Goal: Use online tool/utility: Use online tool/utility

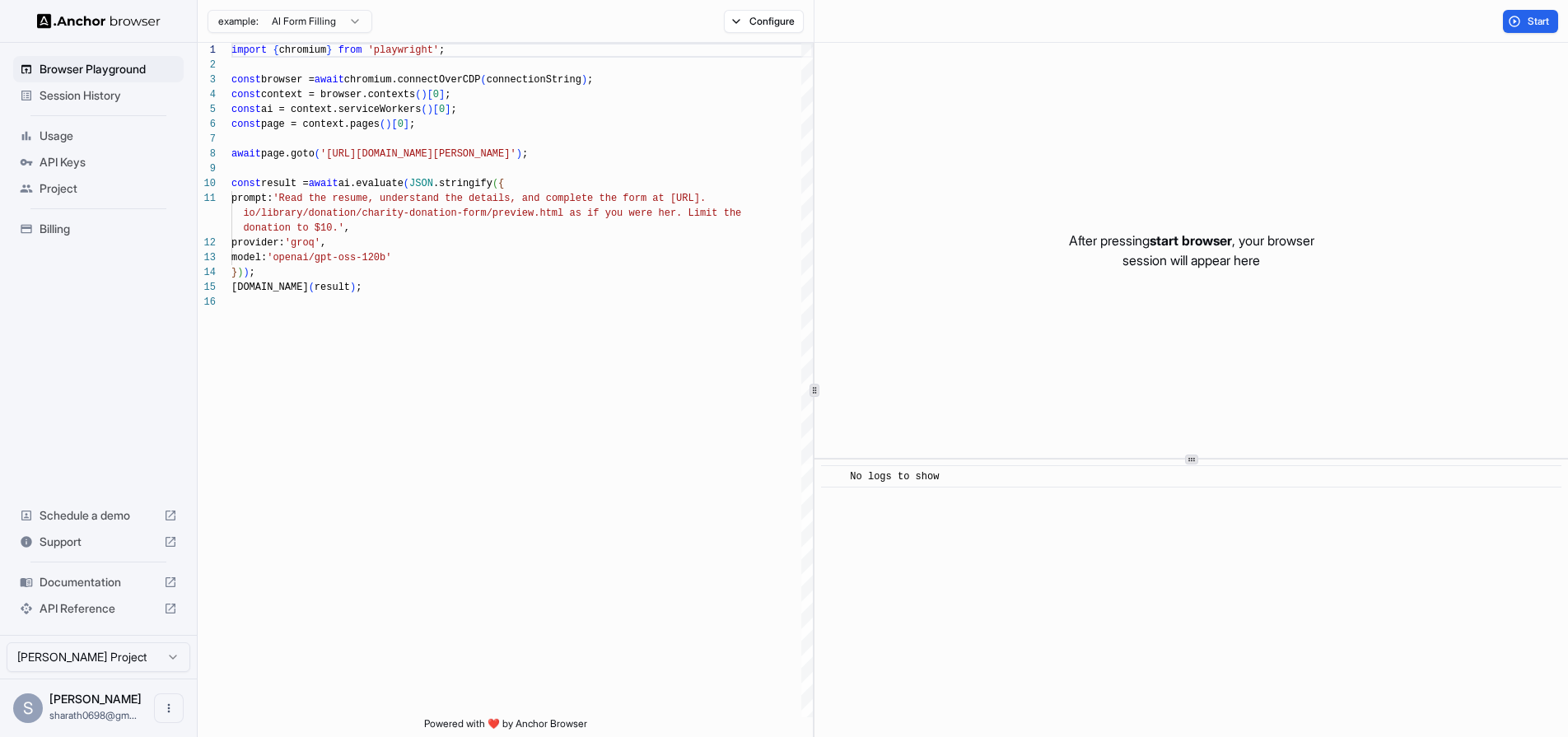
scroll to position [149, 0]
click at [126, 239] on div "Billing" at bounding box center [99, 228] width 171 height 26
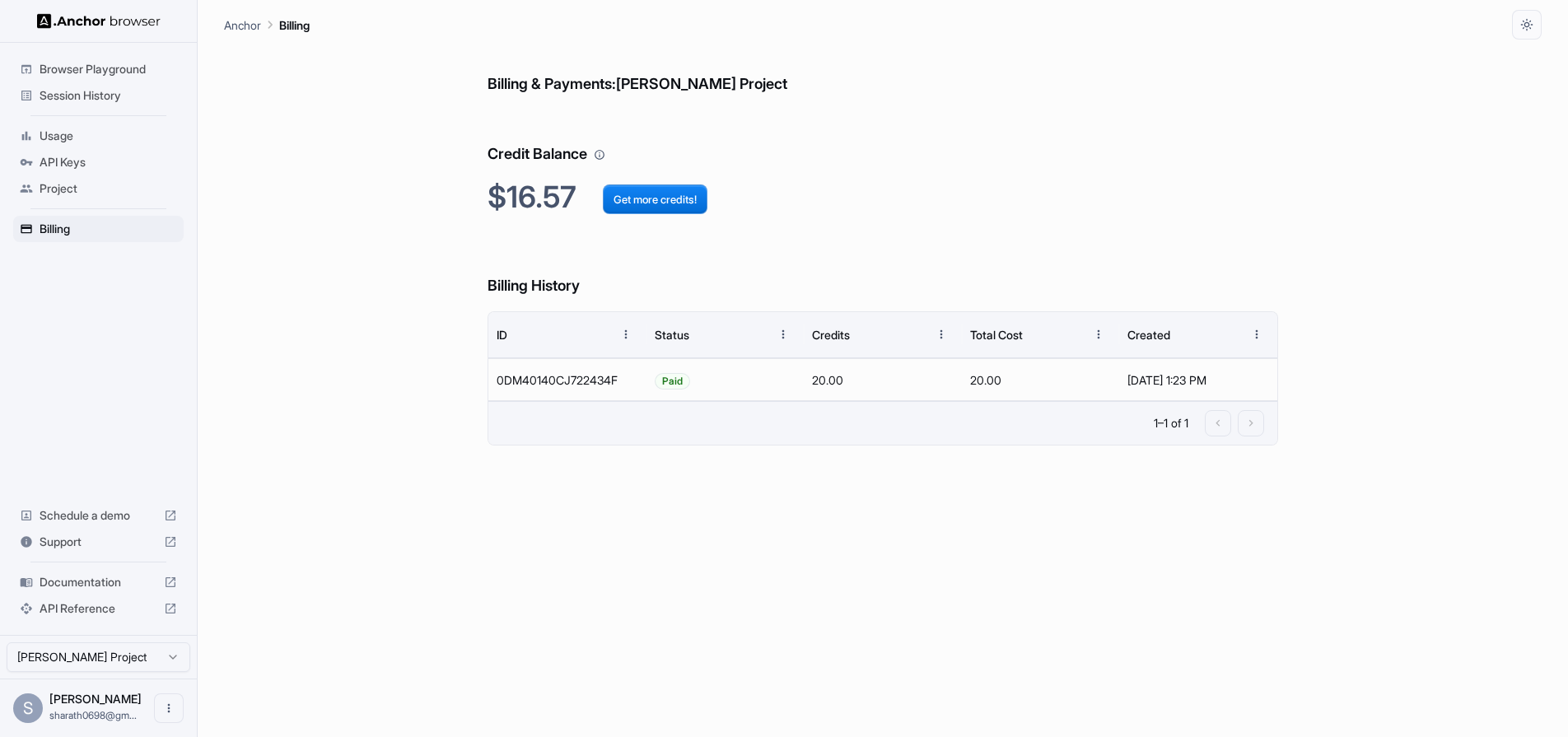
click at [128, 112] on ul "Browser Playground Session History Usage API Keys Project Billing" at bounding box center [98, 150] width 183 height 200
click at [131, 61] on span "Browser Playground" at bounding box center [107, 69] width 137 height 16
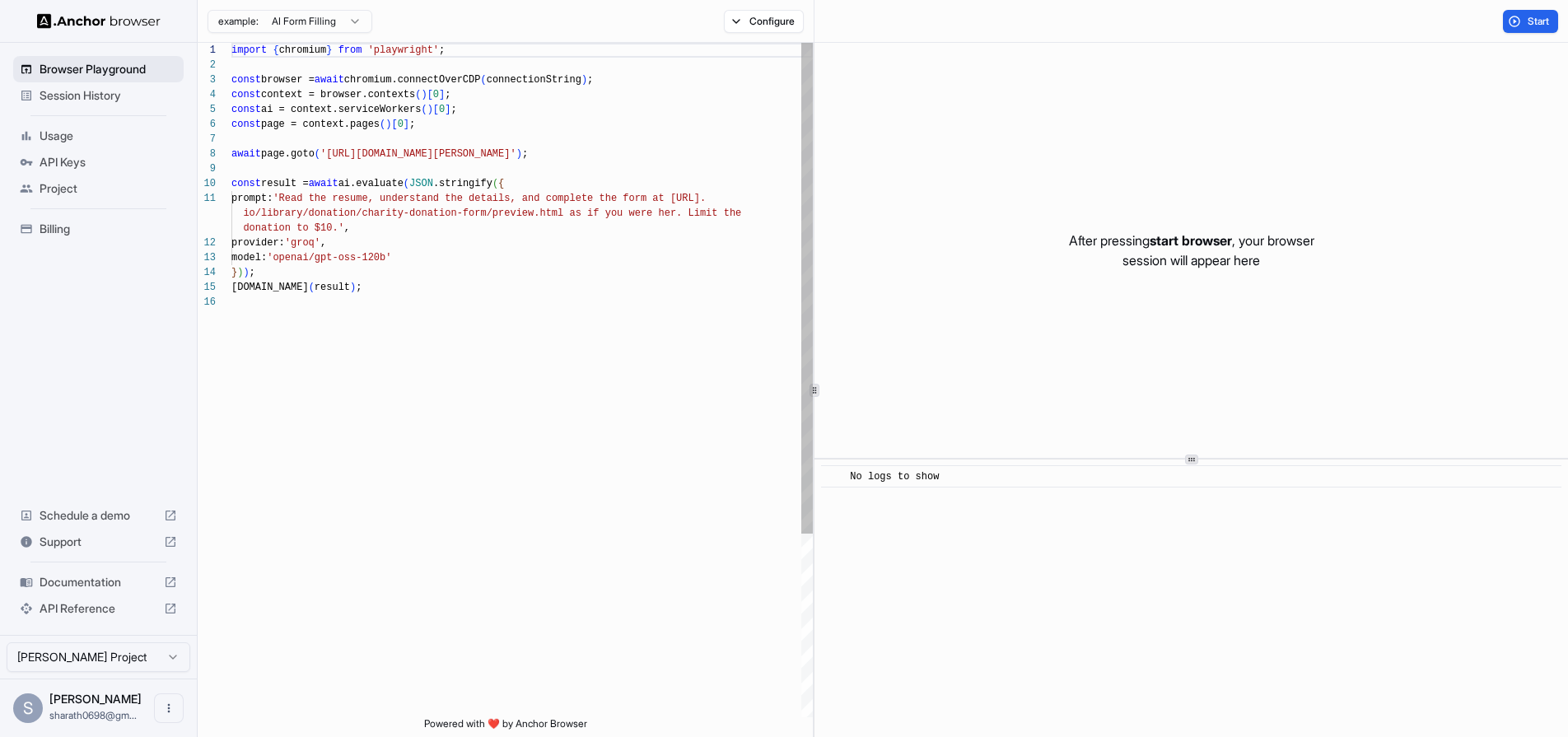
scroll to position [149, 0]
click at [125, 92] on span "Session History" at bounding box center [107, 95] width 137 height 16
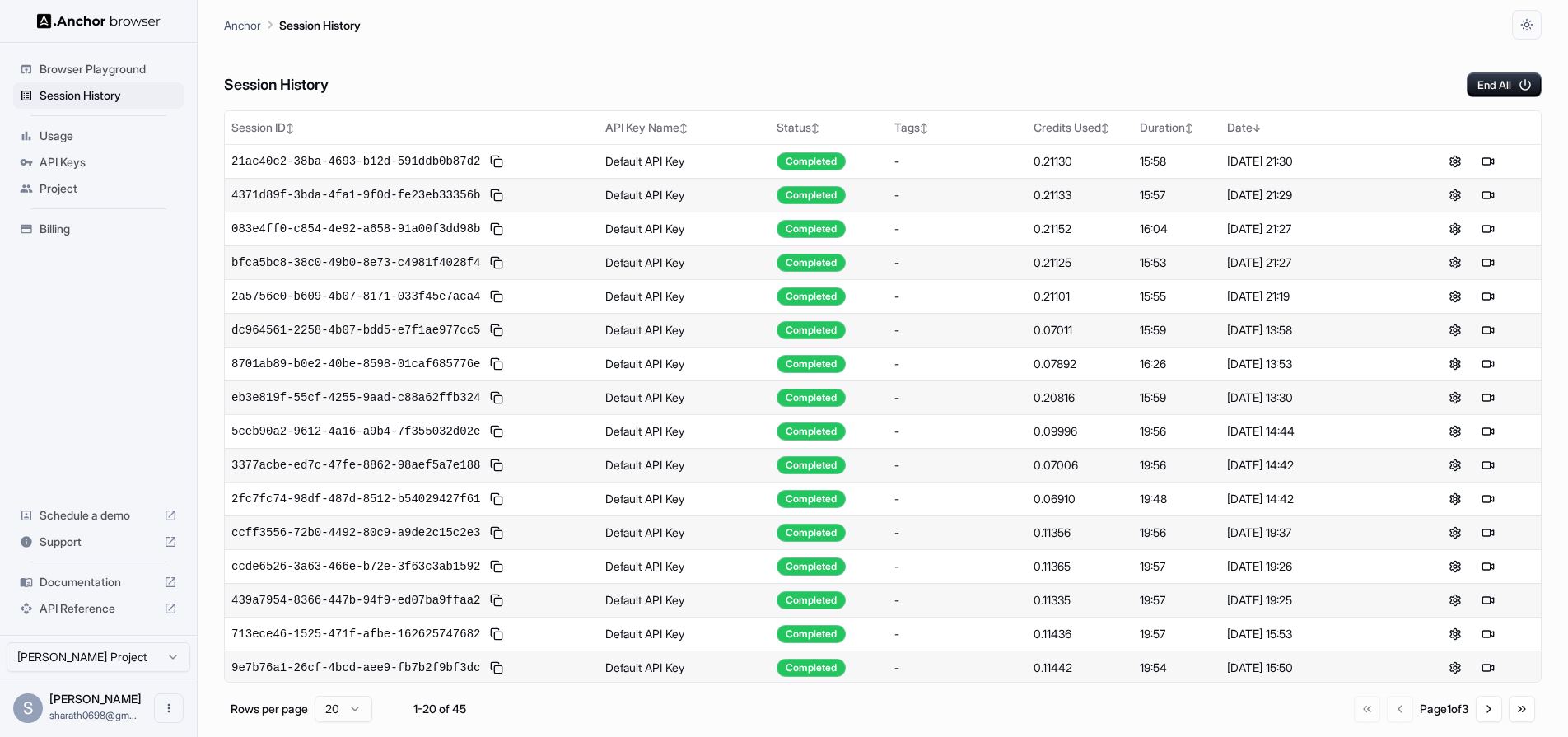
click at [123, 46] on div "Browser Playground Session History Usage API Keys Project Billing Schedule a de…" at bounding box center [98, 339] width 197 height 592
click at [111, 79] on div "Browser Playground" at bounding box center [99, 68] width 171 height 26
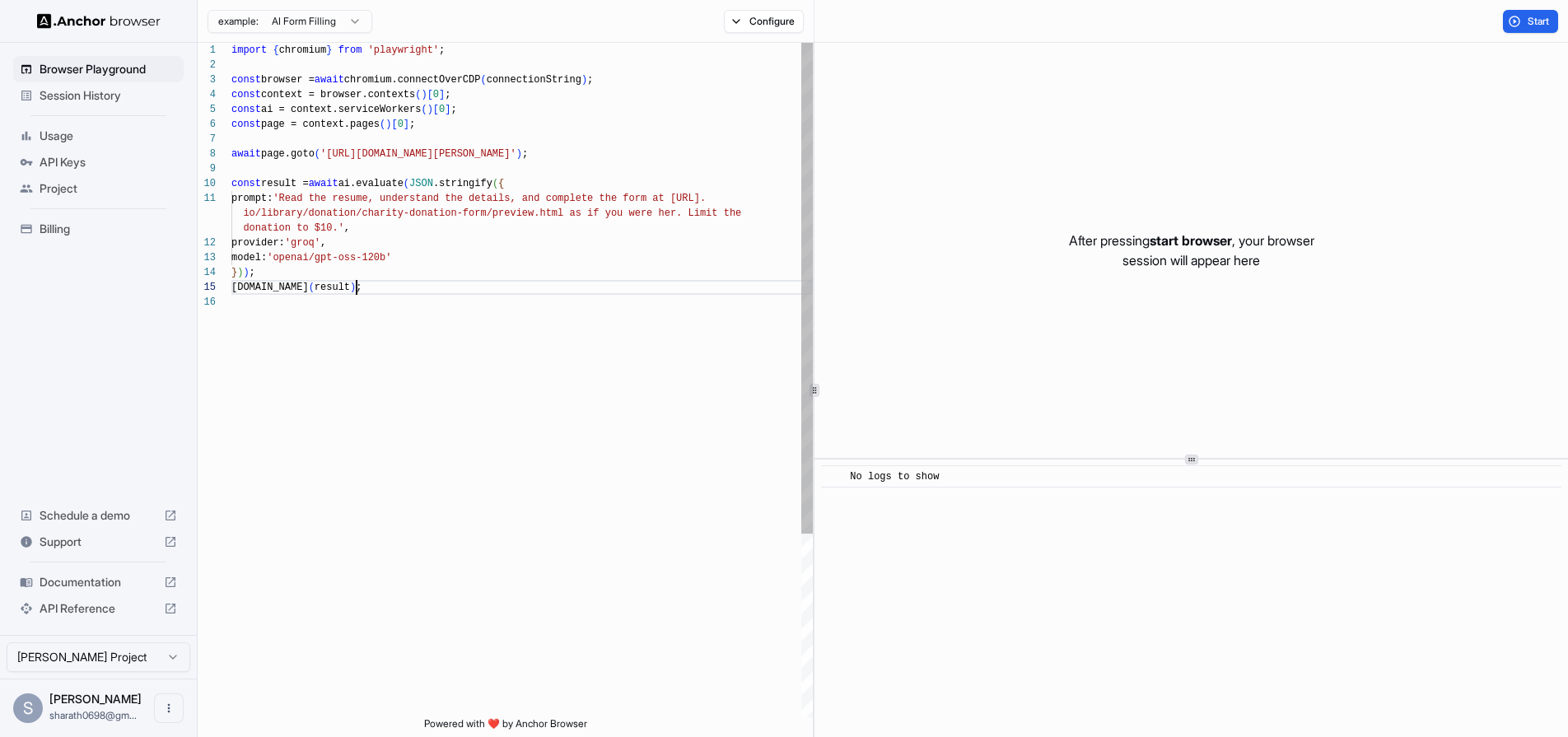
click at [465, 282] on div "[DOMAIN_NAME] ( result ) ;" at bounding box center [522, 287] width 581 height 14
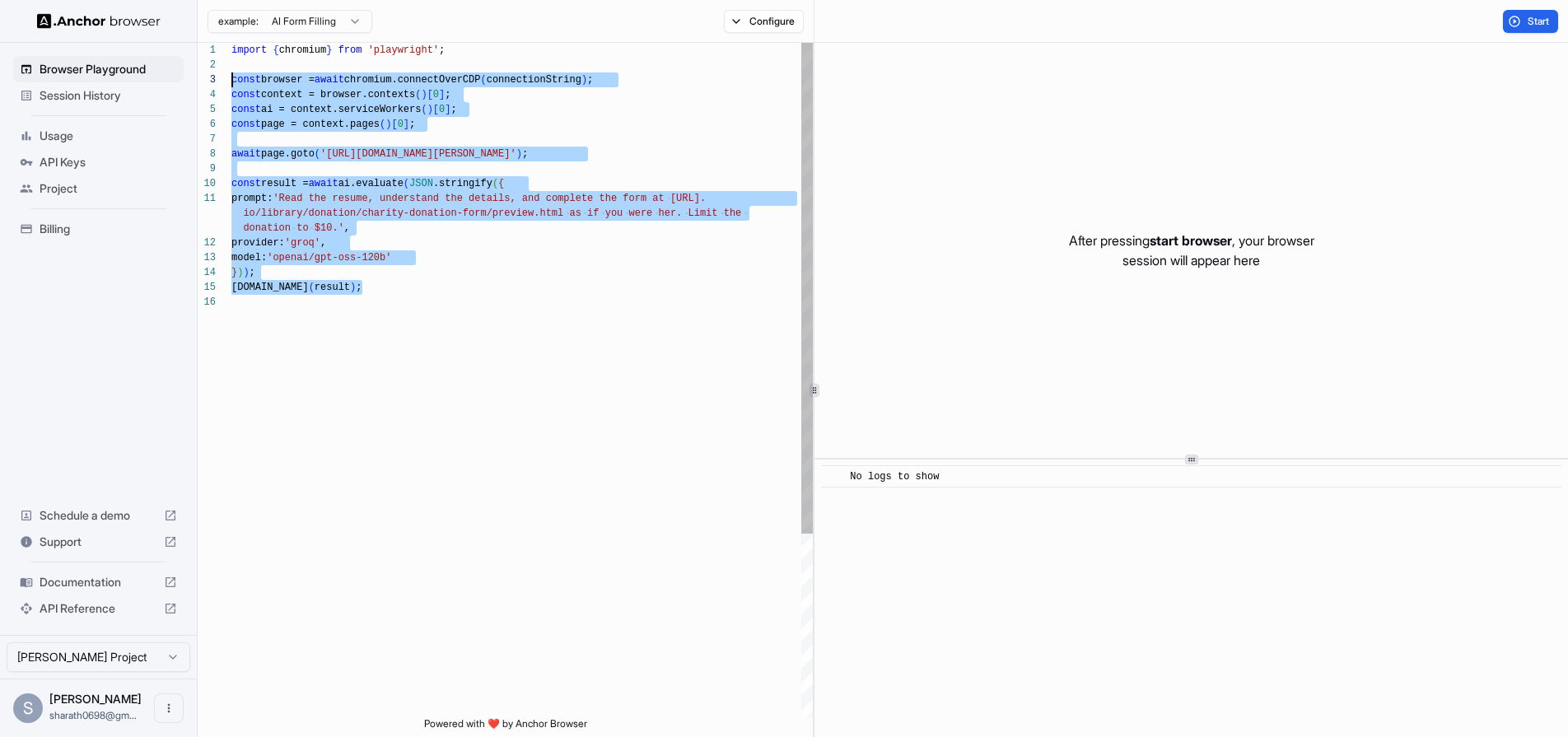
drag, startPoint x: 465, startPoint y: 282, endPoint x: 481, endPoint y: 51, distance: 231.6
click at [481, 51] on div "import { chromium } from 'playwright' ; const browser = await chromium.connectO…" at bounding box center [522, 507] width 581 height 927
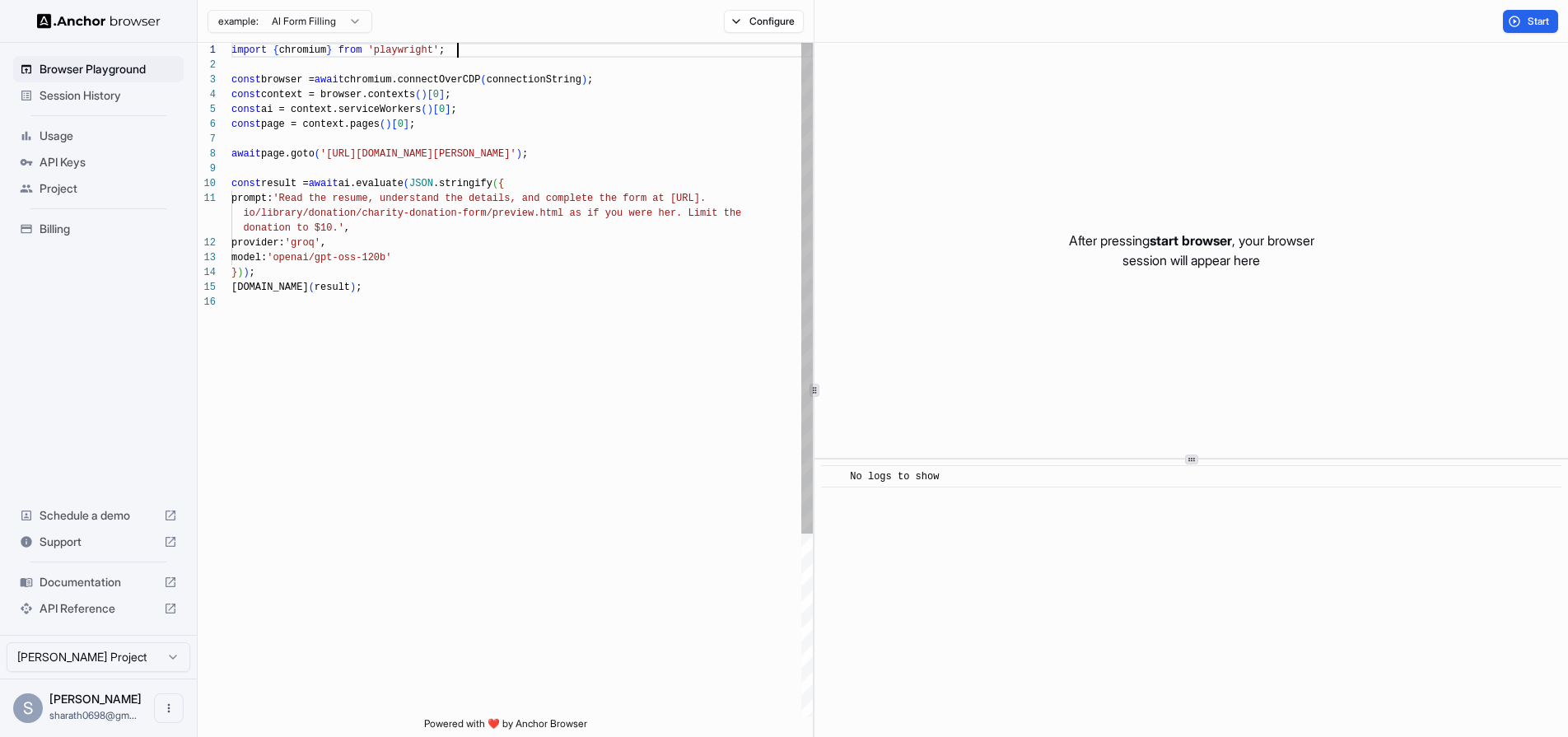
click at [481, 51] on div "import { chromium } from 'playwright' ;" at bounding box center [522, 50] width 581 height 14
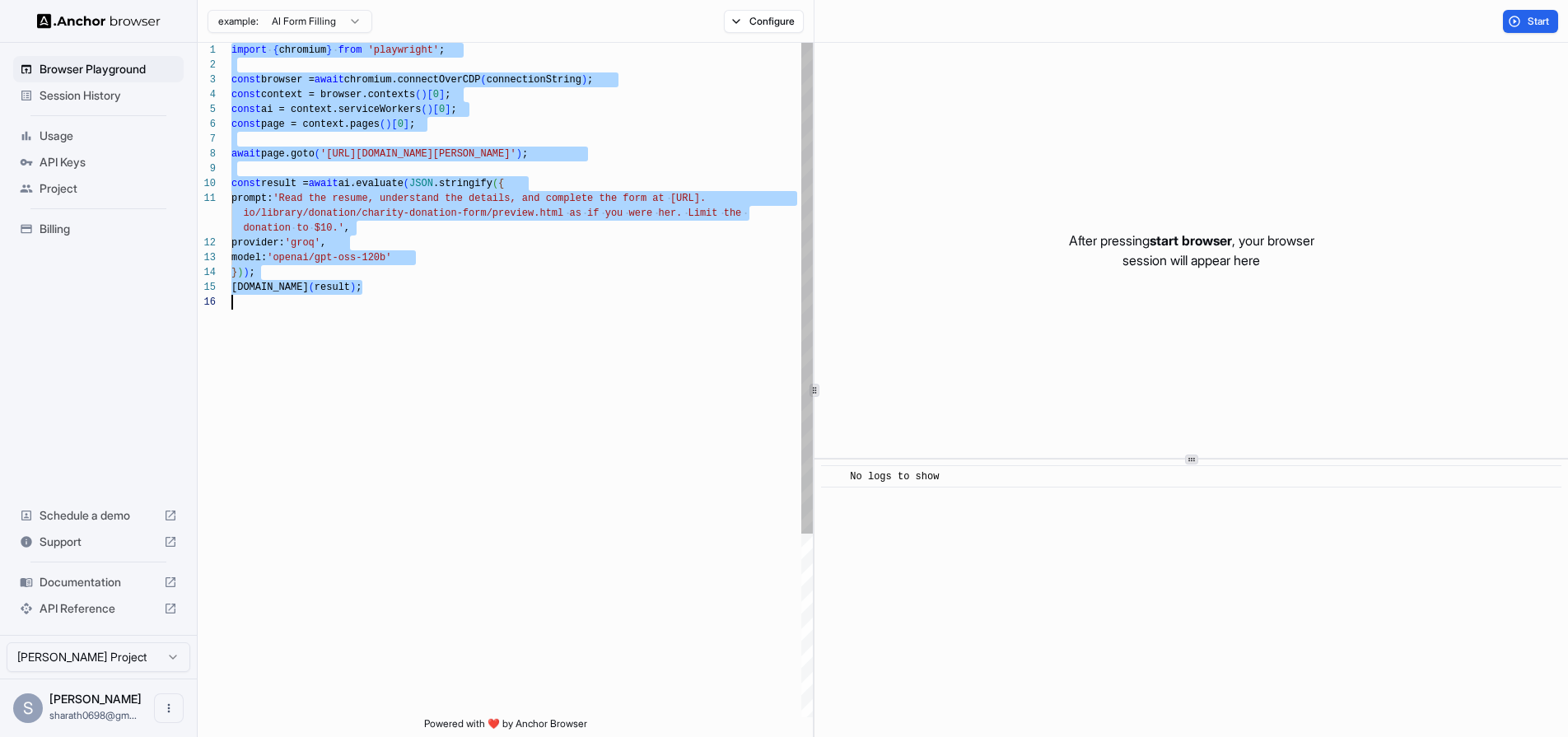
drag, startPoint x: 481, startPoint y: 51, endPoint x: 407, endPoint y: 370, distance: 327.5
click at [409, 372] on div "import { chromium } from 'playwright' ; const browser = await chromium.connectO…" at bounding box center [522, 507] width 581 height 927
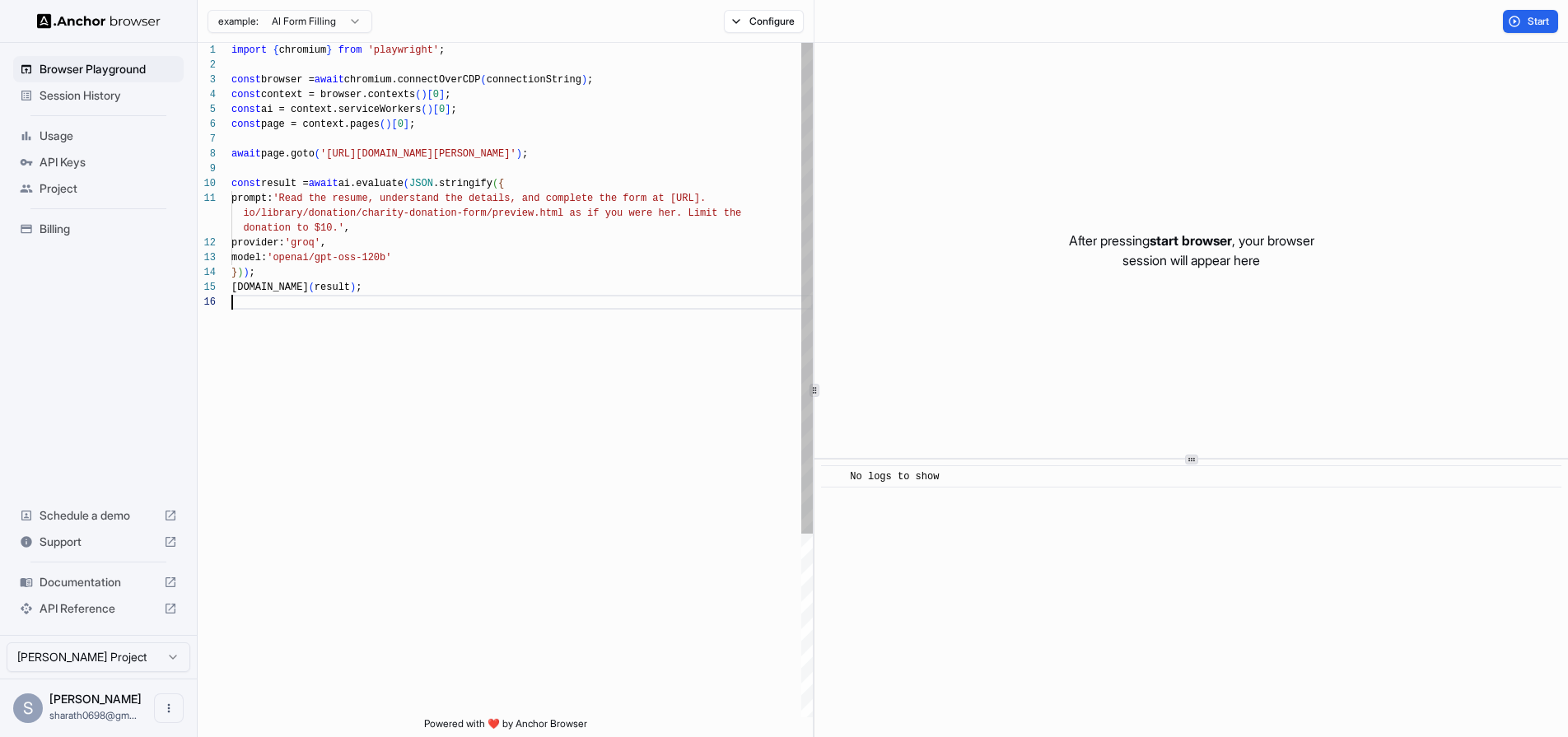
click at [407, 370] on div "import { chromium } from 'playwright' ; const browser = await chromium.connectO…" at bounding box center [522, 507] width 581 height 927
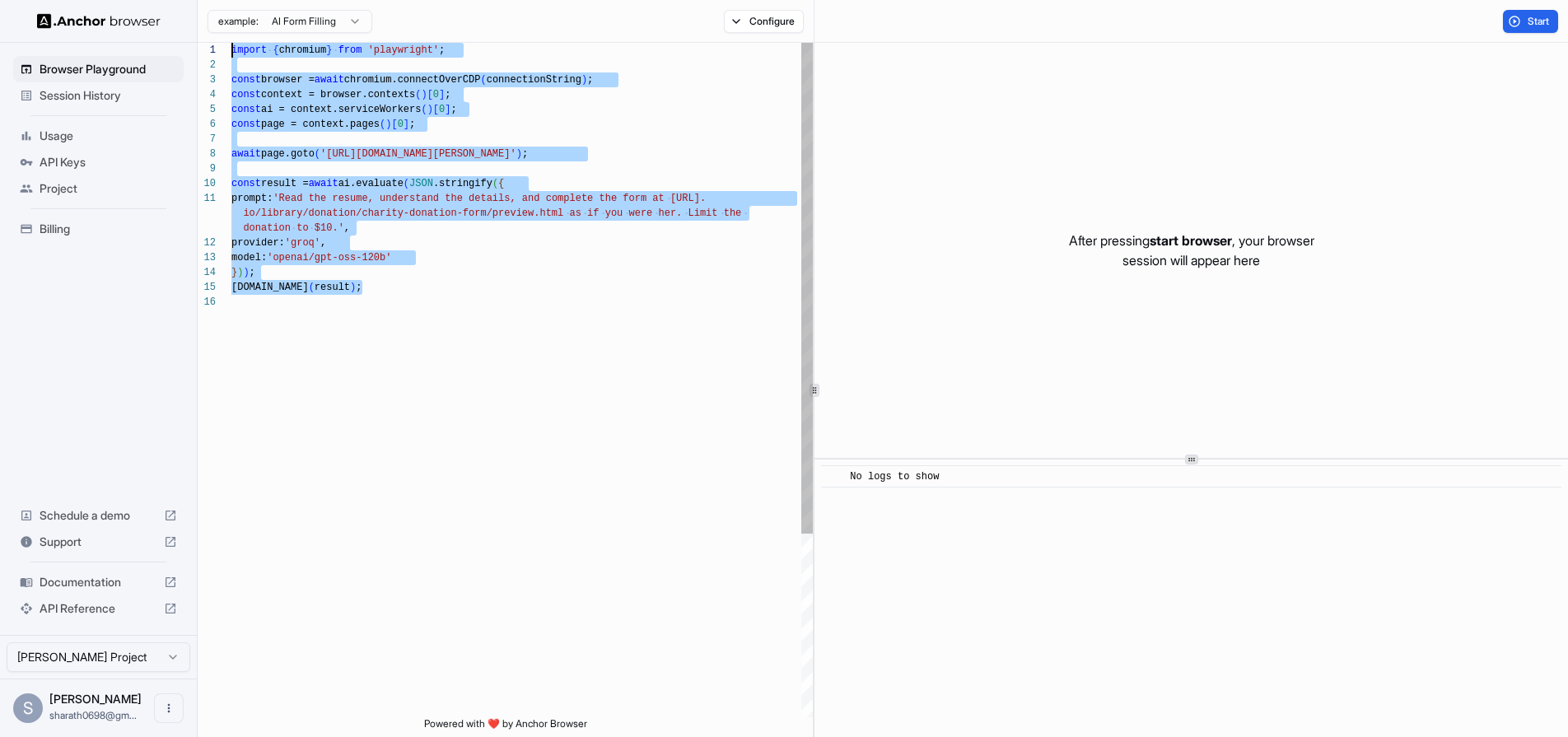
drag, startPoint x: 407, startPoint y: 370, endPoint x: 263, endPoint y: 36, distance: 363.7
click at [263, 36] on div "example: AI Form Filling Configure Start 1 2 3 4 5 6 7 8 9 10 11 12 13 14 15 16…" at bounding box center [882, 368] width 1370 height 737
click at [255, 61] on div at bounding box center [522, 64] width 581 height 14
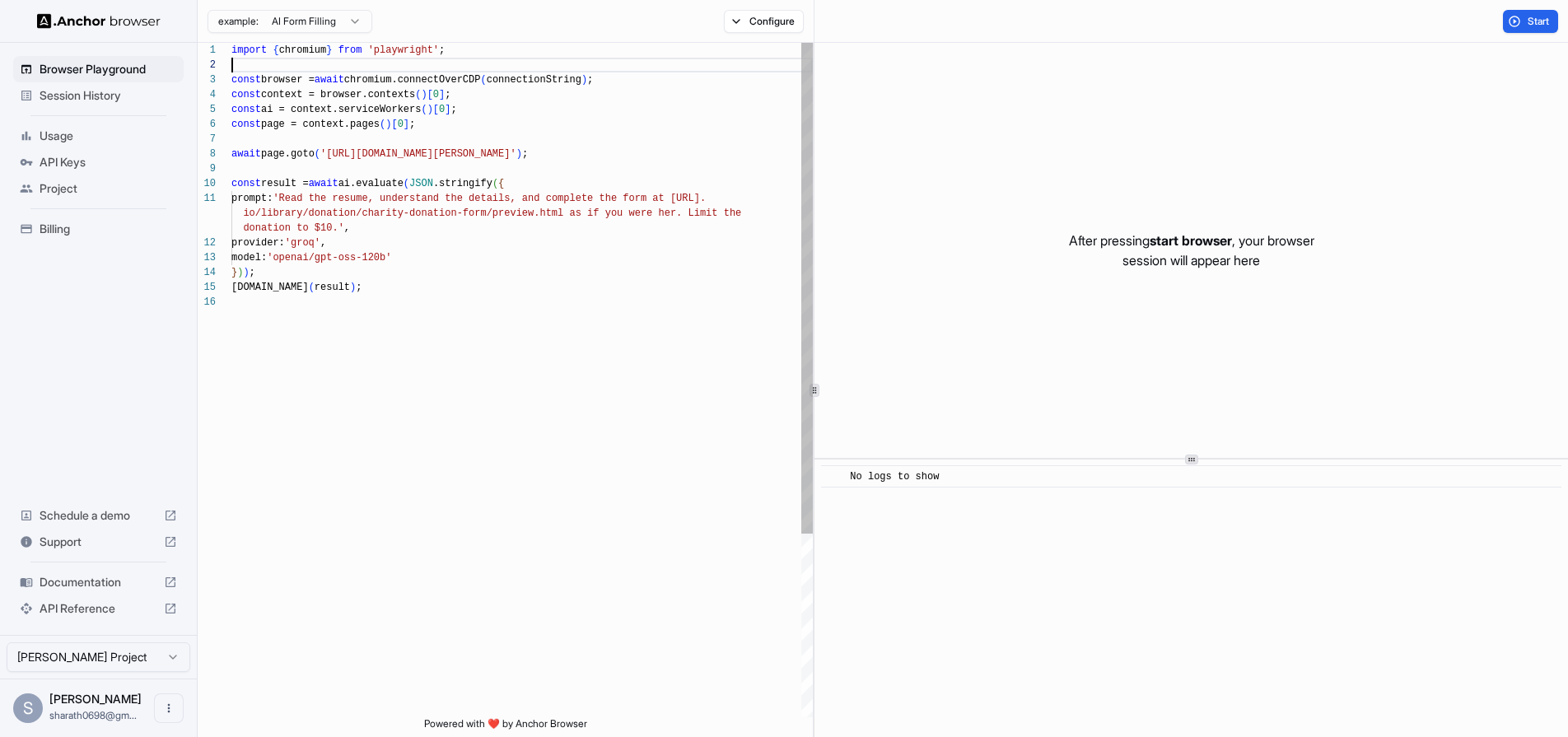
click at [255, 61] on div at bounding box center [522, 64] width 581 height 14
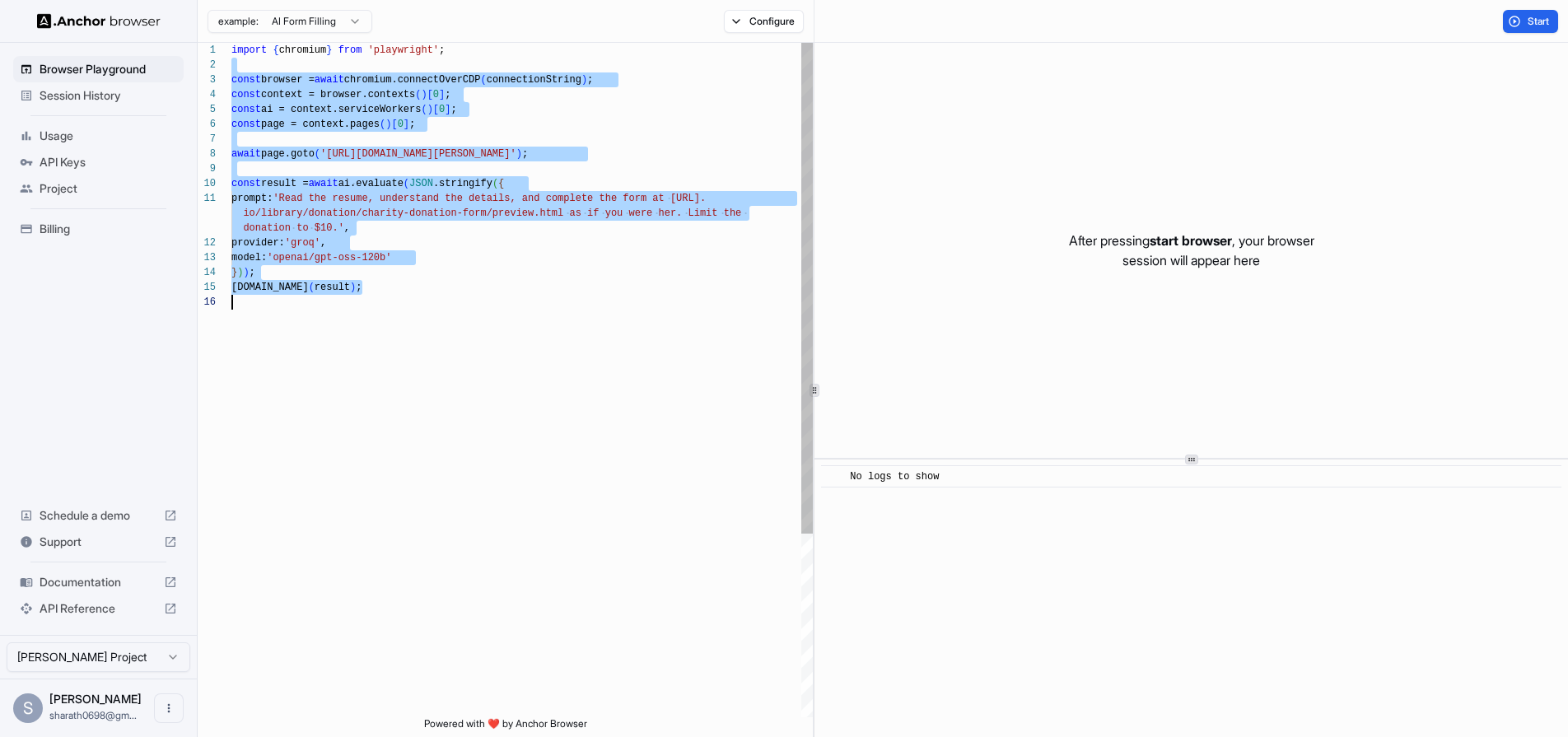
drag, startPoint x: 255, startPoint y: 61, endPoint x: 416, endPoint y: 465, distance: 434.9
click at [416, 465] on div "import { chromium } from 'playwright' ; const browser = await chromium.connectO…" at bounding box center [522, 507] width 581 height 927
click at [413, 464] on div "import { chromium } from 'playwright' ; const browser = await chromium.connectO…" at bounding box center [522, 507] width 581 height 927
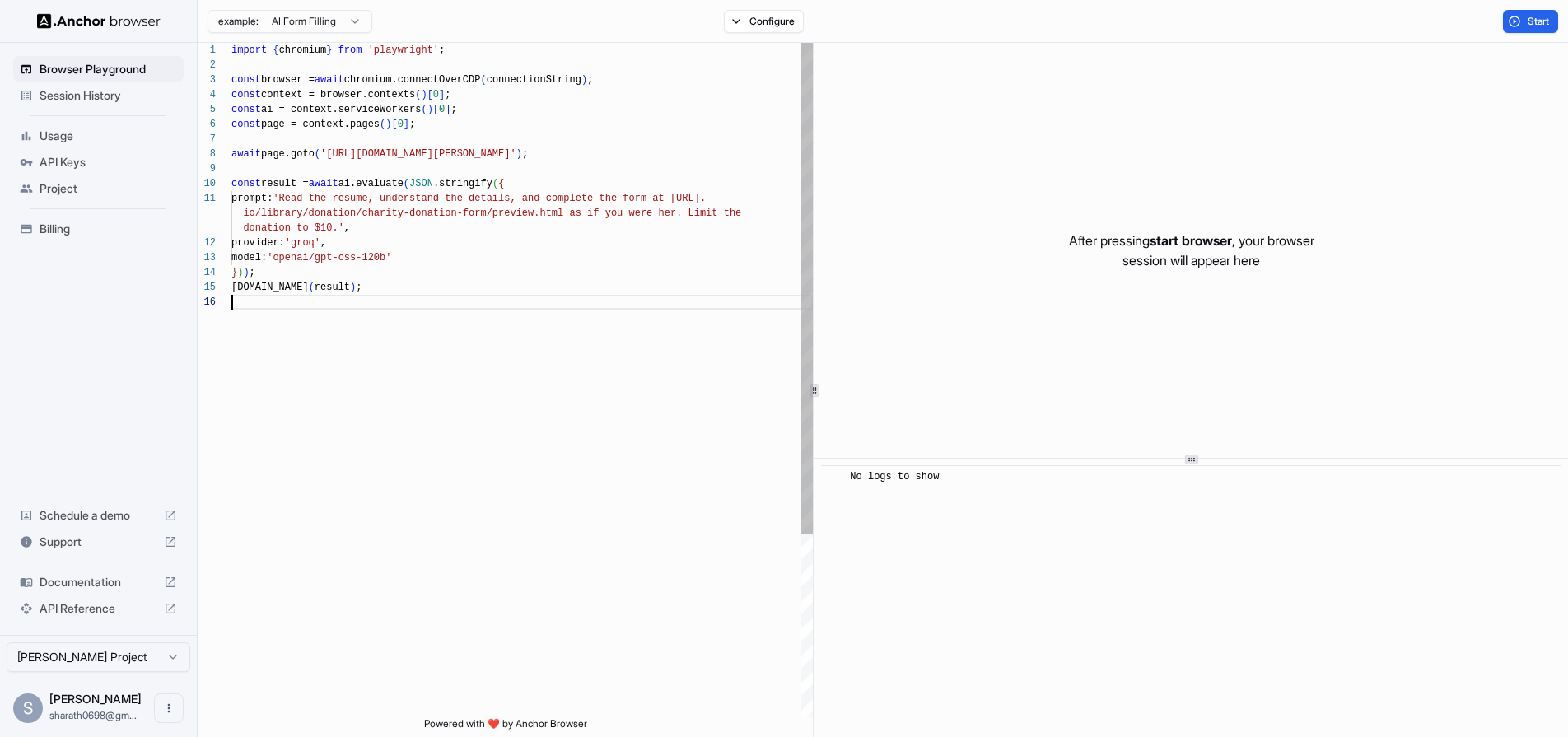
scroll to position [0, 0]
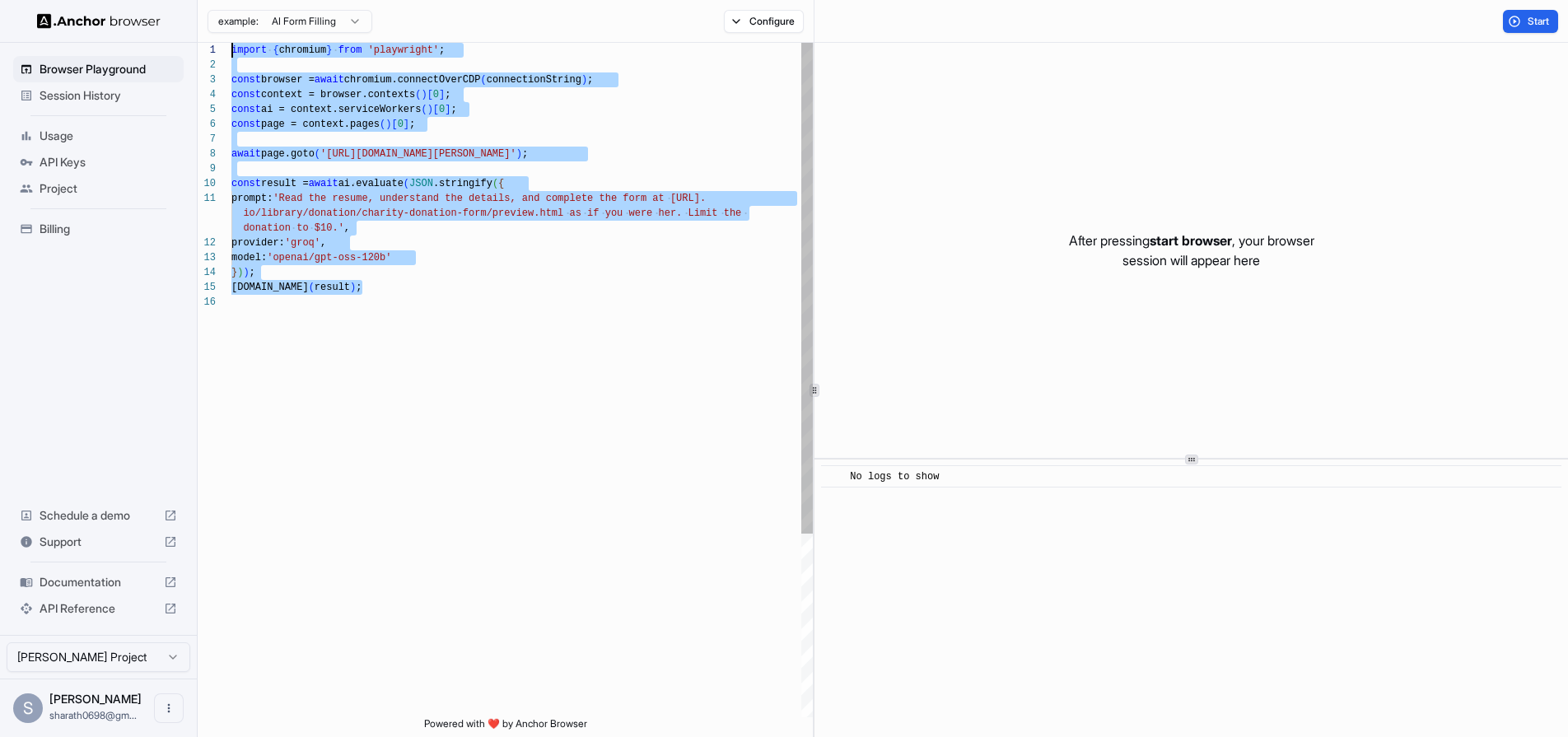
drag, startPoint x: 413, startPoint y: 464, endPoint x: 269, endPoint y: 21, distance: 465.8
click at [269, 21] on div "example: AI Form Filling Configure Start 1 2 3 4 5 6 7 8 9 10 11 12 13 14 15 16…" at bounding box center [882, 368] width 1370 height 737
click at [263, 62] on div at bounding box center [522, 64] width 581 height 14
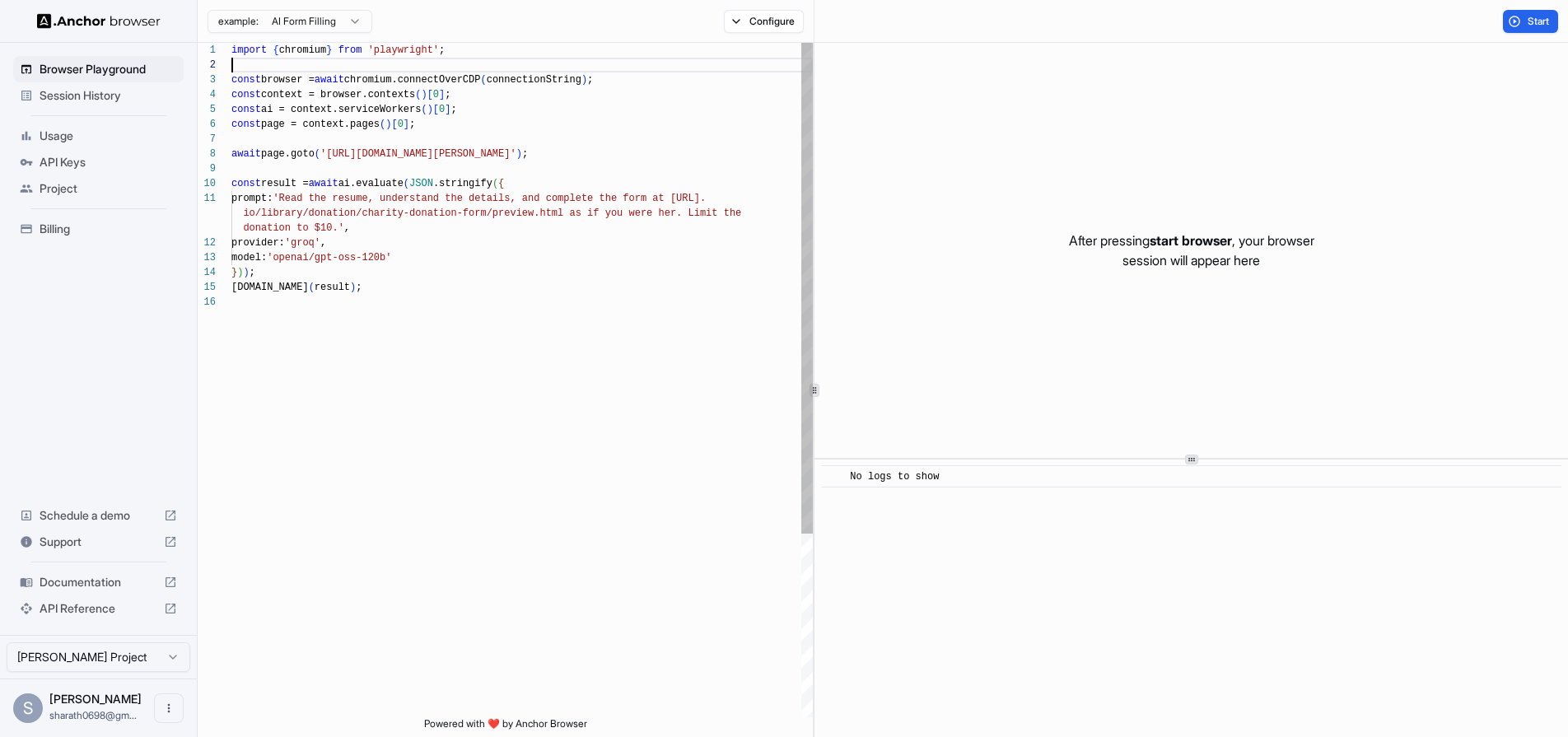
click at [263, 62] on div at bounding box center [522, 64] width 581 height 14
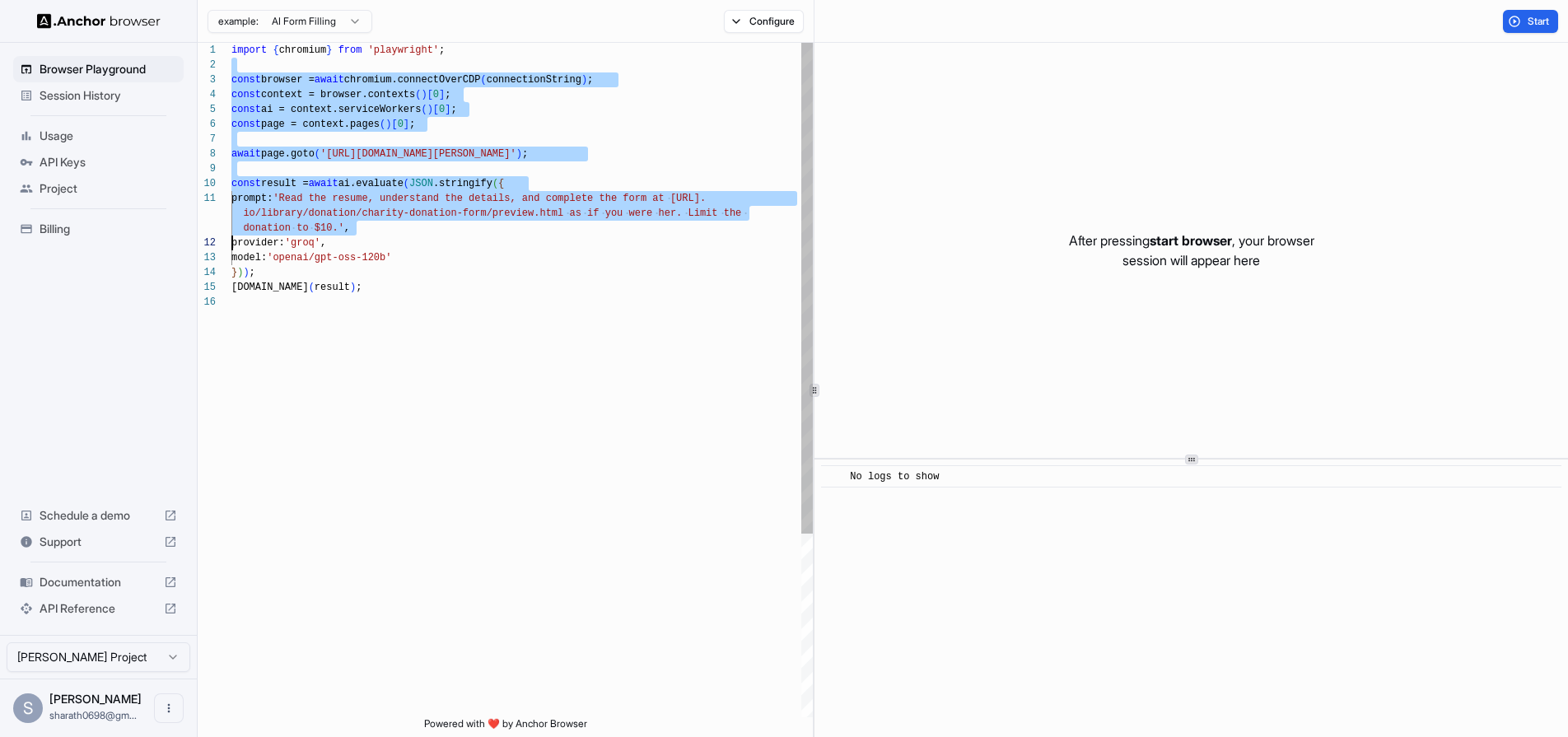
drag, startPoint x: 263, startPoint y: 62, endPoint x: 372, endPoint y: 621, distance: 569.5
click at [372, 621] on div "import { chromium } from 'playwright' ; const browser = await chromium.connectO…" at bounding box center [522, 507] width 581 height 927
click at [375, 295] on div at bounding box center [522, 301] width 581 height 14
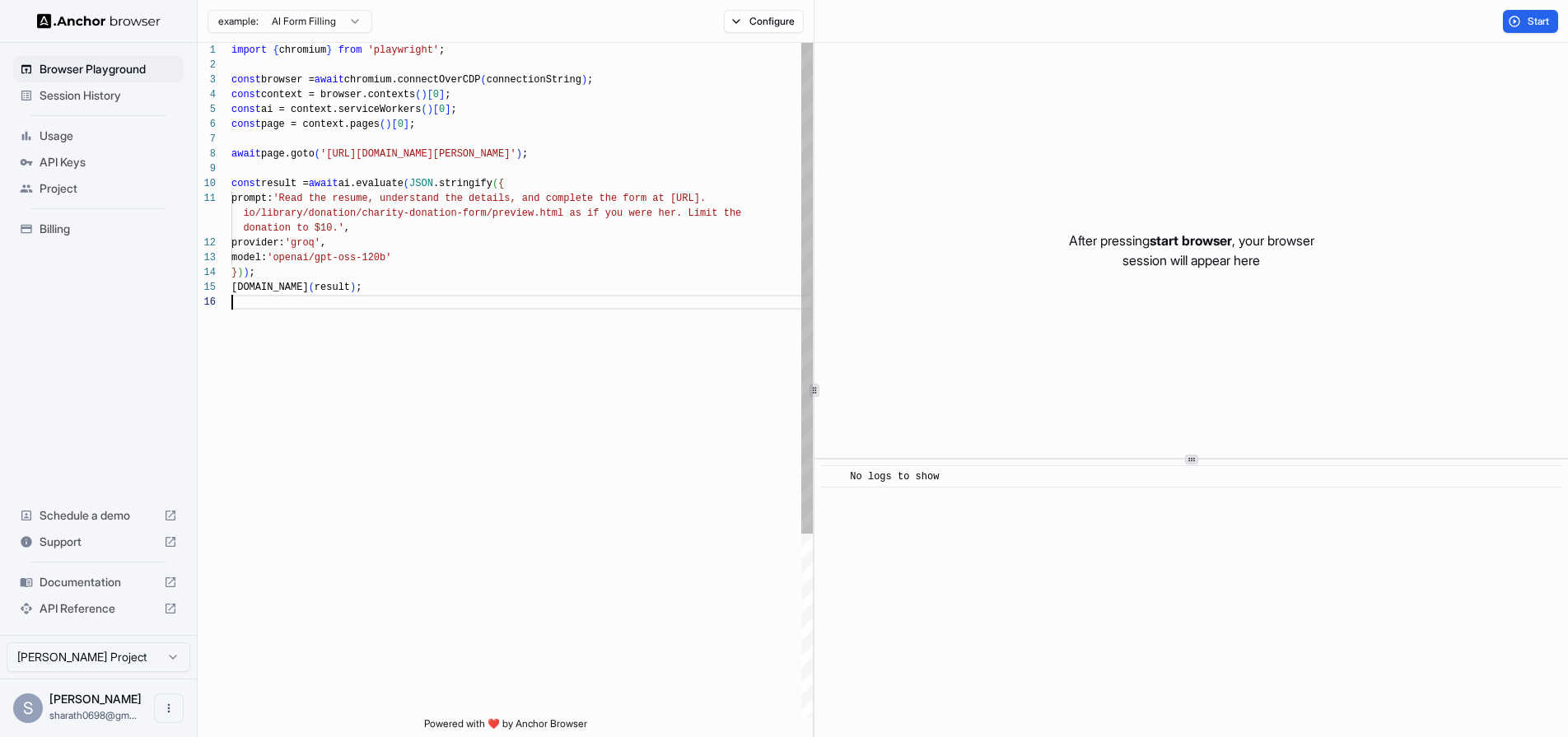
click at [375, 295] on div at bounding box center [522, 301] width 581 height 14
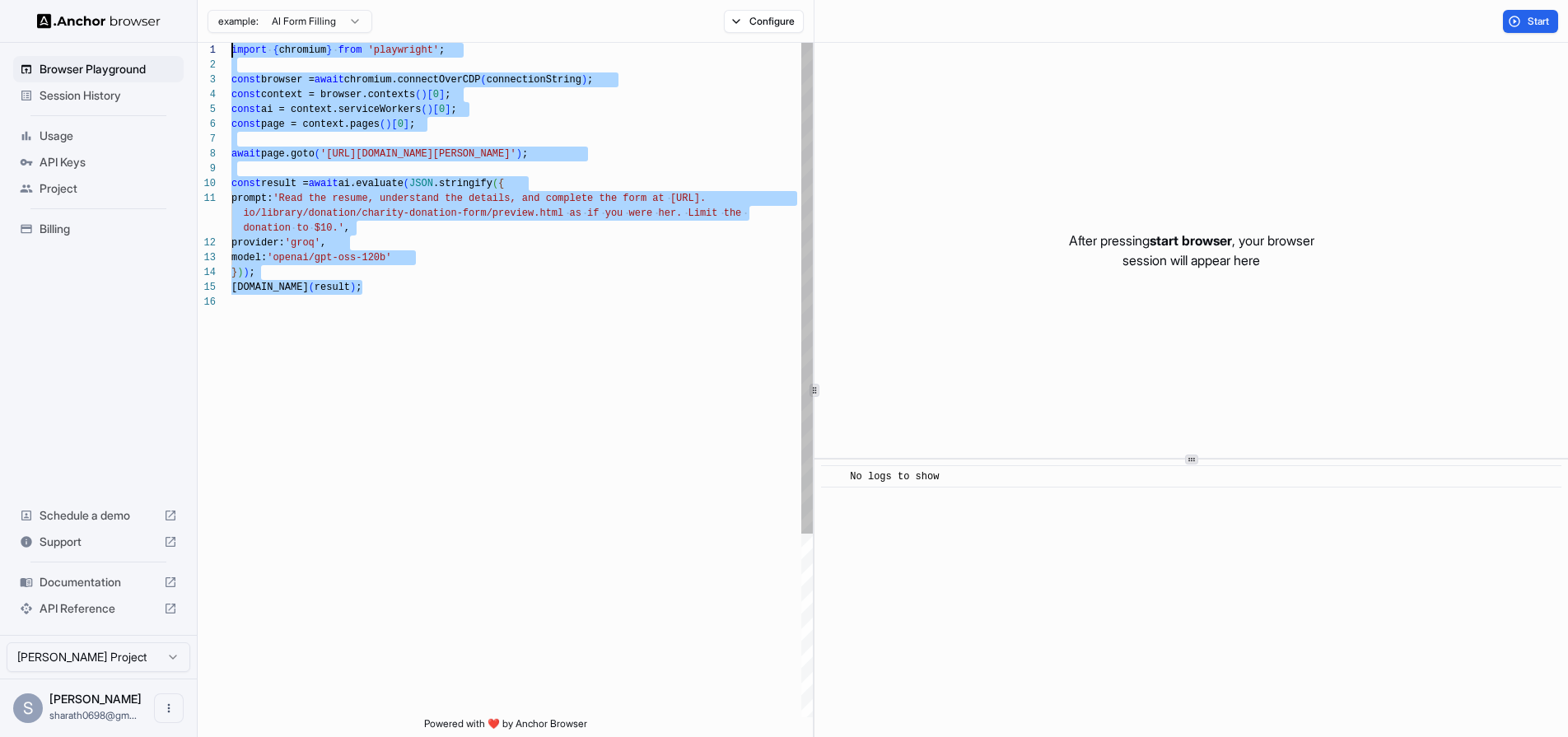
drag, startPoint x: 375, startPoint y: 295, endPoint x: 324, endPoint y: 37, distance: 263.0
click at [324, 37] on div "example: AI Form Filling Configure Start 1 2 3 4 5 6 7 8 9 10 11 12 13 14 15 16…" at bounding box center [882, 368] width 1370 height 737
type textarea "**********"
click at [415, 469] on div "import { chromium } from 'playwright' ; const browser = await chromium.connectO…" at bounding box center [522, 507] width 581 height 927
